Goal: Transaction & Acquisition: Purchase product/service

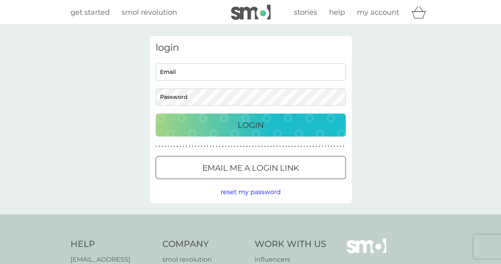
click at [176, 78] on input "Email" at bounding box center [251, 71] width 190 height 17
click at [270, 131] on button "Login" at bounding box center [251, 124] width 190 height 23
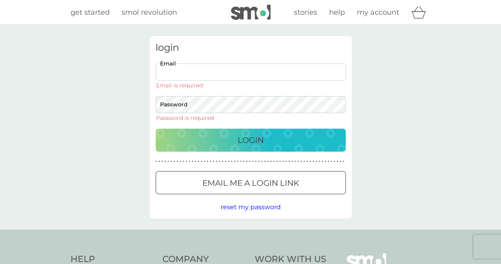
click at [191, 78] on input "Email" at bounding box center [251, 71] width 190 height 17
type input "[EMAIL_ADDRESS][DOMAIN_NAME]"
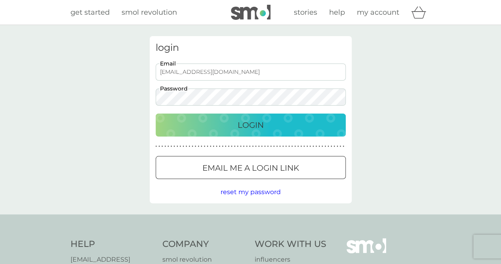
click at [243, 122] on p "Login" at bounding box center [251, 125] width 26 height 13
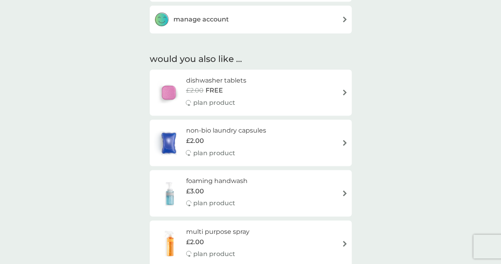
scroll to position [527, 0]
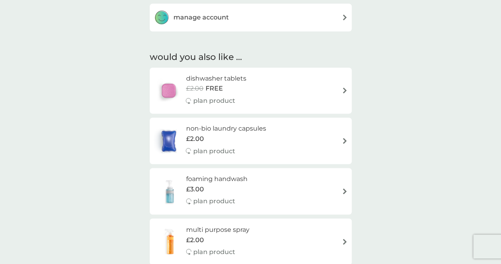
click at [252, 22] on div "manage account" at bounding box center [251, 18] width 194 height 16
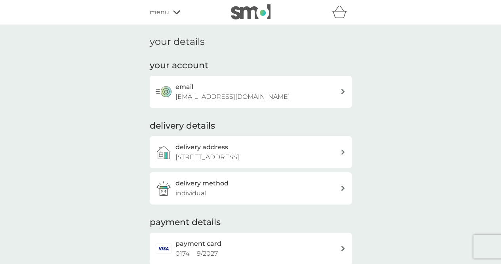
click at [239, 153] on p "[STREET_ADDRESS]" at bounding box center [208, 157] width 64 height 10
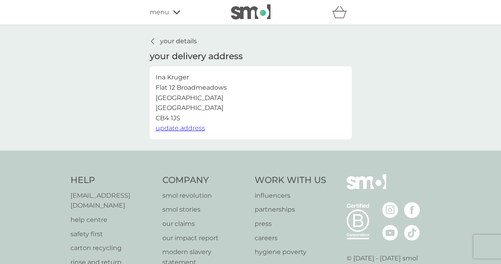
click at [190, 133] on button "update address" at bounding box center [181, 128] width 50 height 10
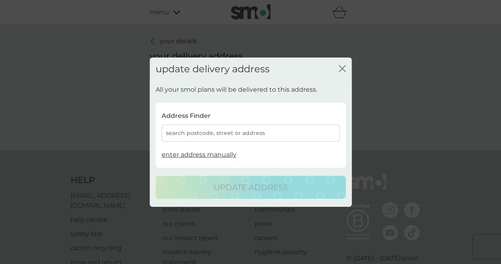
click at [239, 135] on div "search postcode, street or address" at bounding box center [251, 132] width 178 height 17
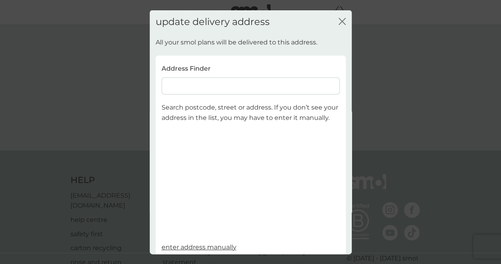
click at [208, 87] on input at bounding box center [251, 85] width 178 height 17
type input "cb2 1dq"
click at [229, 108] on span "Cambridge CB2 1DQ" at bounding box center [253, 107] width 49 height 6
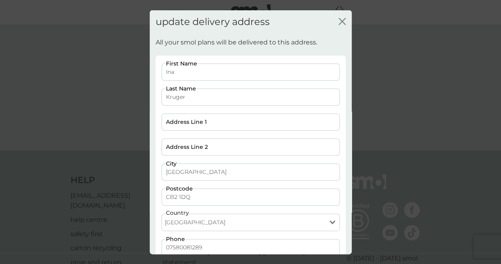
scroll to position [54, 0]
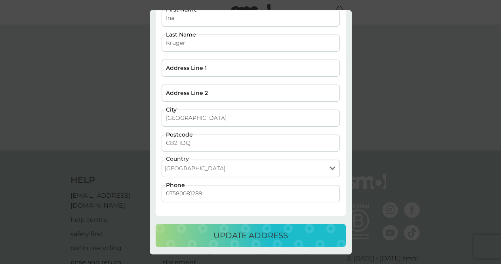
click at [257, 239] on p "update address" at bounding box center [251, 235] width 75 height 13
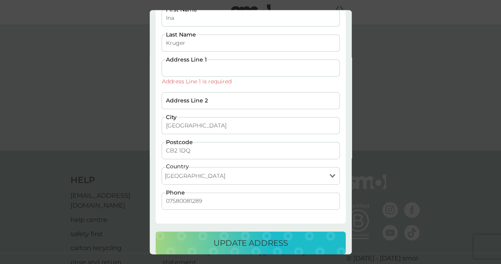
scroll to position [0, 0]
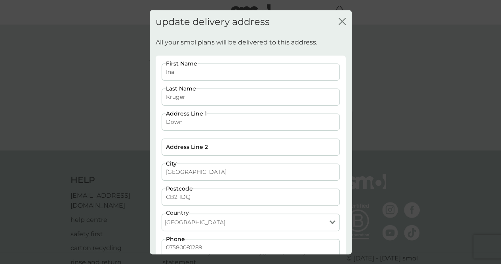
click at [284, 132] on div "Ina First Name Kruger Last Name Down Address Line 1 Address Line 2 Cambridge Ci…" at bounding box center [251, 163] width 184 height 200
click at [226, 126] on input "Down" at bounding box center [251, 121] width 178 height 17
type input "Downing College"
type input "Regent Street"
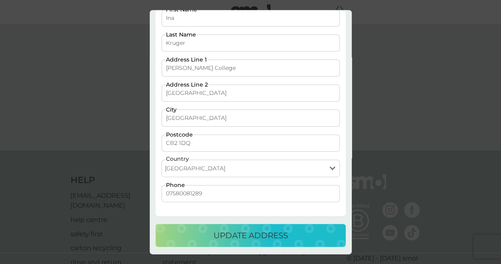
click at [235, 224] on button "update address" at bounding box center [251, 235] width 190 height 23
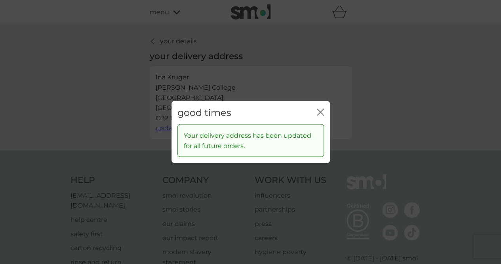
click at [321, 110] on icon "close" at bounding box center [320, 111] width 7 height 7
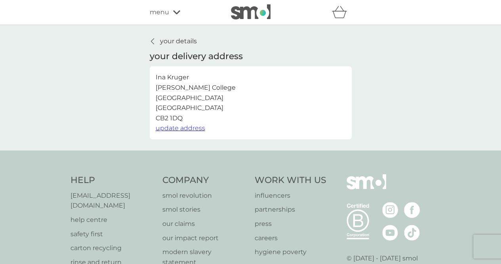
click at [181, 41] on p "your details" at bounding box center [178, 41] width 37 height 10
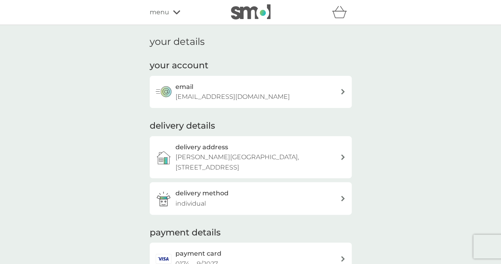
scroll to position [112, 0]
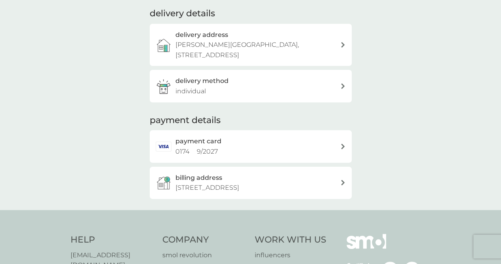
click at [239, 184] on p "Flat 12 Broadmeadows, Manhattan Drive, Cambridge, CB4 1JS" at bounding box center [208, 187] width 64 height 10
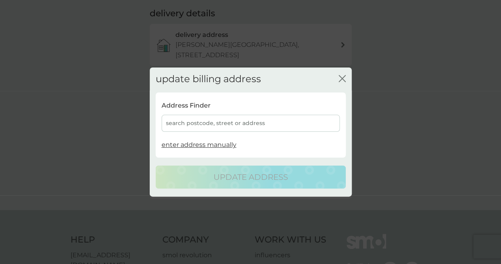
click at [232, 133] on div "Address Finder search postcode, street or address enter address manually" at bounding box center [251, 124] width 190 height 61
click at [221, 126] on div "search postcode, street or address" at bounding box center [251, 123] width 178 height 17
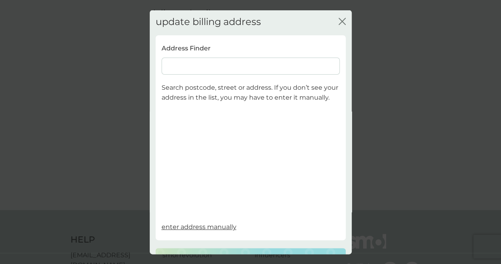
click at [194, 64] on input at bounding box center [251, 65] width 178 height 17
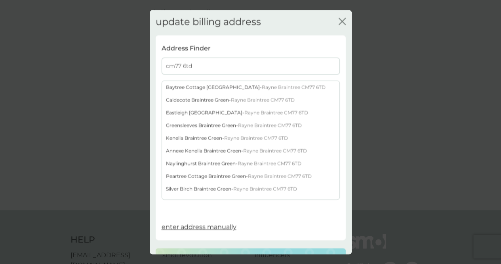
type input "cm77 6td"
click at [202, 164] on div "Naylinghurst Braintree Green - Rayne Braintree CM77 6TD" at bounding box center [251, 163] width 178 height 13
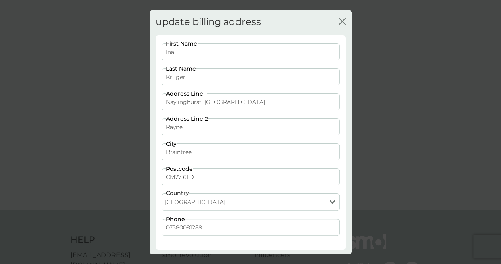
scroll to position [33, 0]
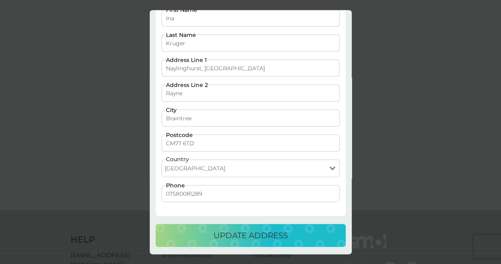
click at [240, 231] on p "update address" at bounding box center [251, 235] width 75 height 13
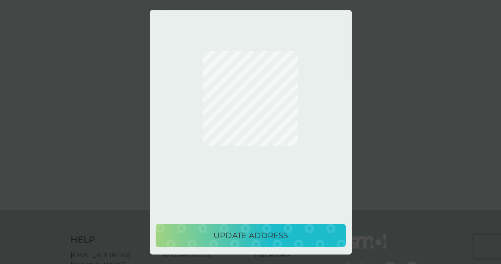
scroll to position [0, 0]
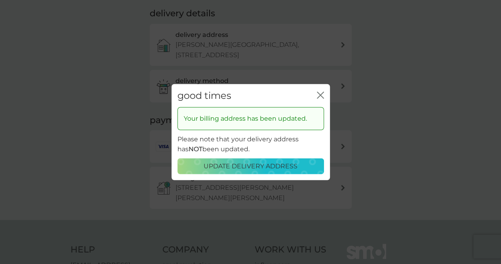
click at [323, 94] on icon "close" at bounding box center [320, 94] width 7 height 7
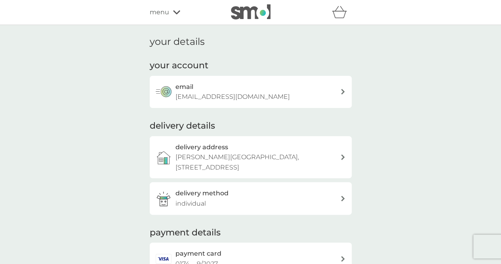
click at [162, 15] on span "menu" at bounding box center [159, 12] width 19 height 10
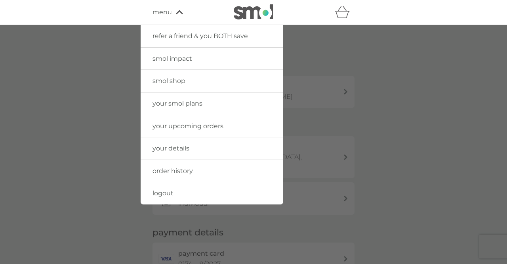
click at [375, 97] on div at bounding box center [253, 157] width 507 height 264
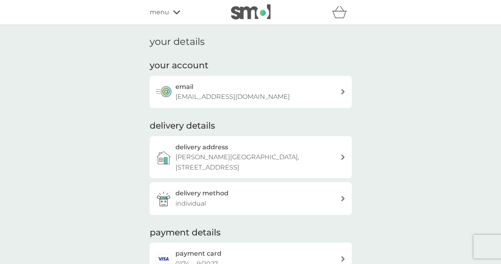
click at [159, 19] on div "refer a friend & you BOTH save smol impact smol shop your smol plans your upcom…" at bounding box center [251, 12] width 202 height 16
click at [158, 15] on span "menu" at bounding box center [159, 12] width 19 height 10
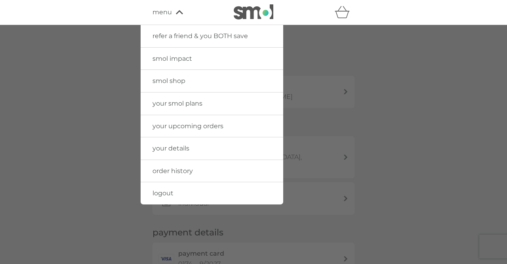
click at [191, 129] on link "your upcoming orders" at bounding box center [212, 126] width 143 height 22
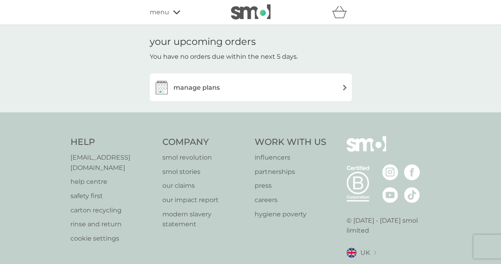
click at [269, 96] on div "manage plans" at bounding box center [251, 87] width 202 height 28
click at [303, 84] on div "manage plans" at bounding box center [251, 87] width 194 height 16
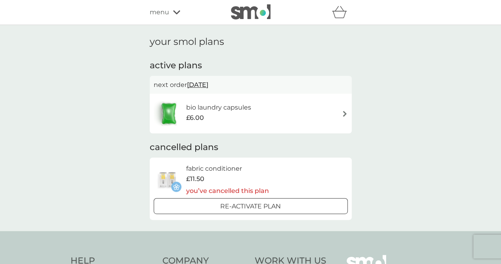
click at [166, 18] on div "refer a friend & you BOTH save smol impact smol shop your smol plans your upcom…" at bounding box center [251, 12] width 202 height 16
click at [165, 17] on span "menu" at bounding box center [159, 12] width 19 height 10
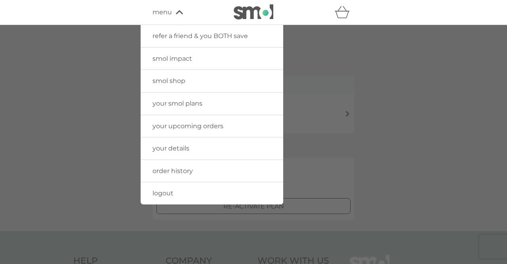
click at [192, 124] on span "your upcoming orders" at bounding box center [188, 126] width 71 height 8
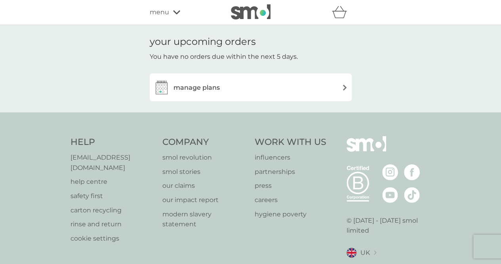
click at [159, 13] on span "menu" at bounding box center [159, 12] width 19 height 10
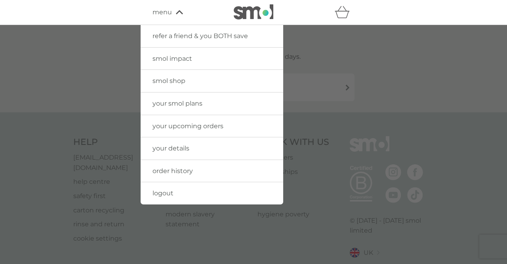
click at [189, 102] on span "your smol plans" at bounding box center [178, 103] width 50 height 8
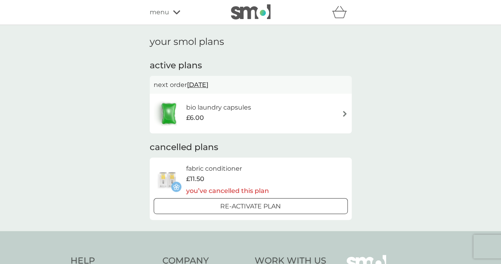
click at [172, 15] on div "menu" at bounding box center [183, 12] width 67 height 10
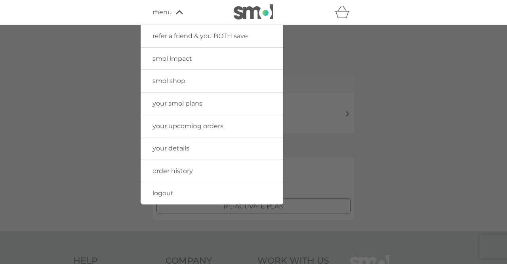
click at [183, 79] on span "smol shop" at bounding box center [169, 81] width 33 height 8
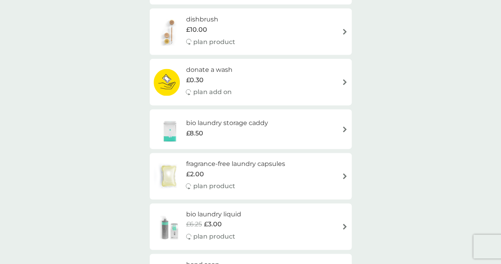
scroll to position [440, 0]
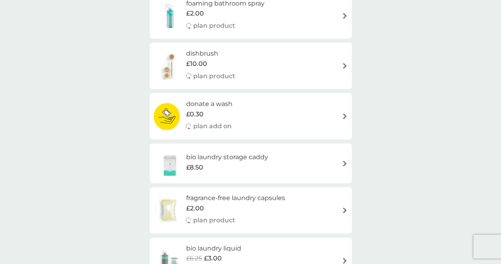
click at [313, 127] on div "donate a wash £0.30 plan add on" at bounding box center [251, 116] width 194 height 34
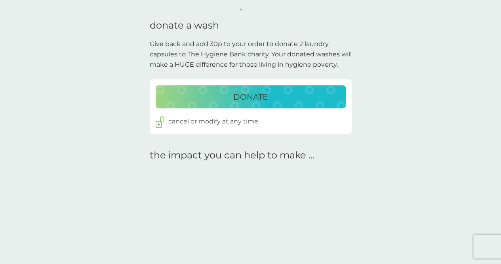
scroll to position [187, 0]
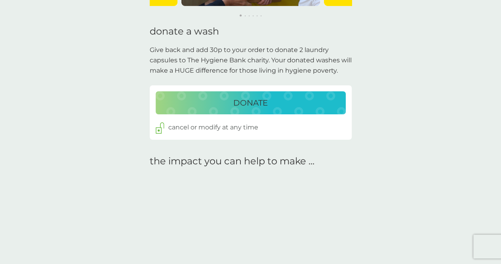
click at [283, 104] on div "DONATE" at bounding box center [251, 102] width 174 height 13
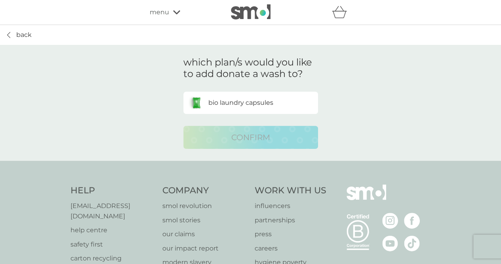
click at [255, 97] on p "bio laundry capsules" at bounding box center [240, 102] width 65 height 10
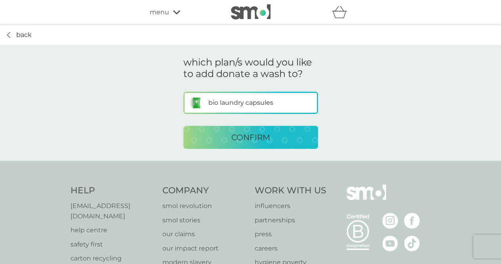
click at [272, 131] on div "CONFIRM" at bounding box center [250, 137] width 119 height 13
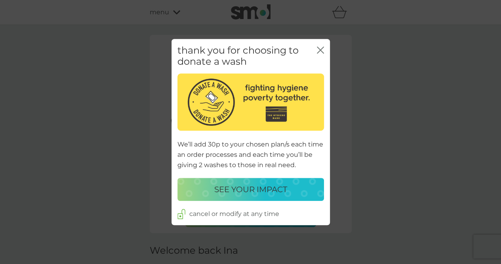
click at [322, 46] on icon "close" at bounding box center [320, 49] width 7 height 7
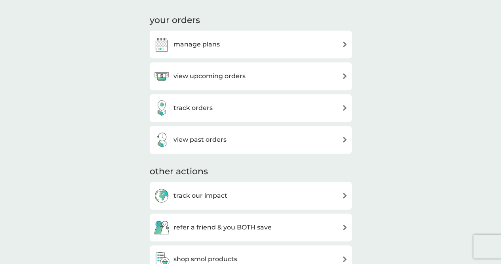
scroll to position [254, 0]
click at [262, 138] on div "view past orders" at bounding box center [251, 139] width 194 height 16
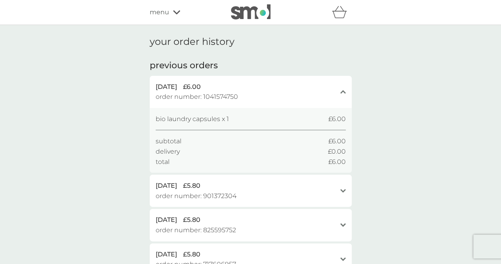
click at [174, 16] on div "menu" at bounding box center [183, 12] width 67 height 10
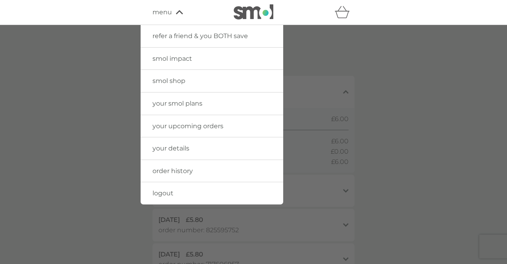
click at [399, 153] on div at bounding box center [253, 157] width 507 height 264
